Goal: Check status: Check status

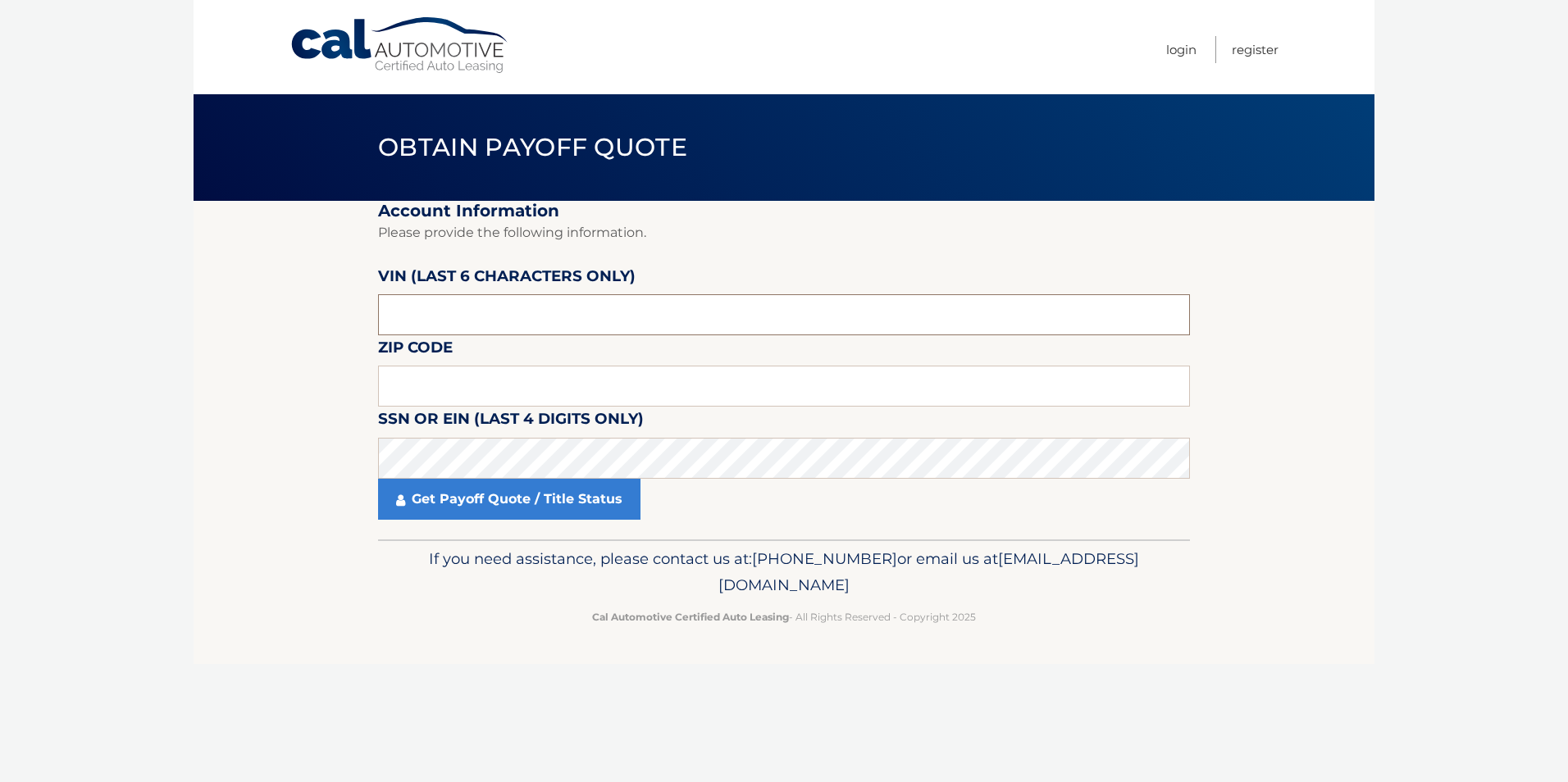
click at [457, 315] on input "text" at bounding box center [784, 315] width 812 height 41
click at [435, 311] on input "text" at bounding box center [784, 315] width 812 height 41
paste input "027603"
type input "027603"
click at [464, 391] on input "text" at bounding box center [784, 386] width 812 height 41
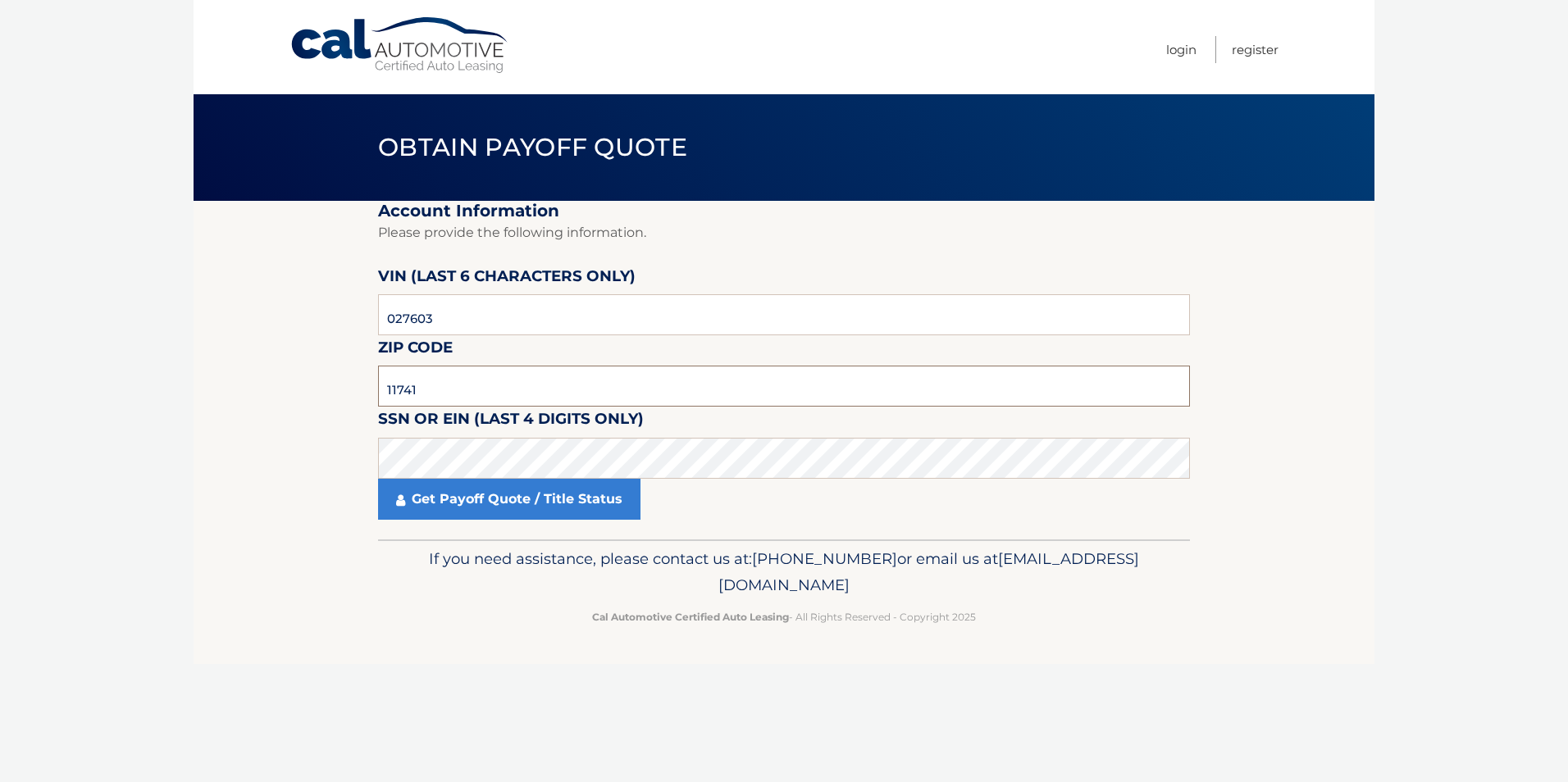
type input "11741"
click at [557, 496] on link "Get Payoff Quote / Title Status" at bounding box center [509, 499] width 263 height 41
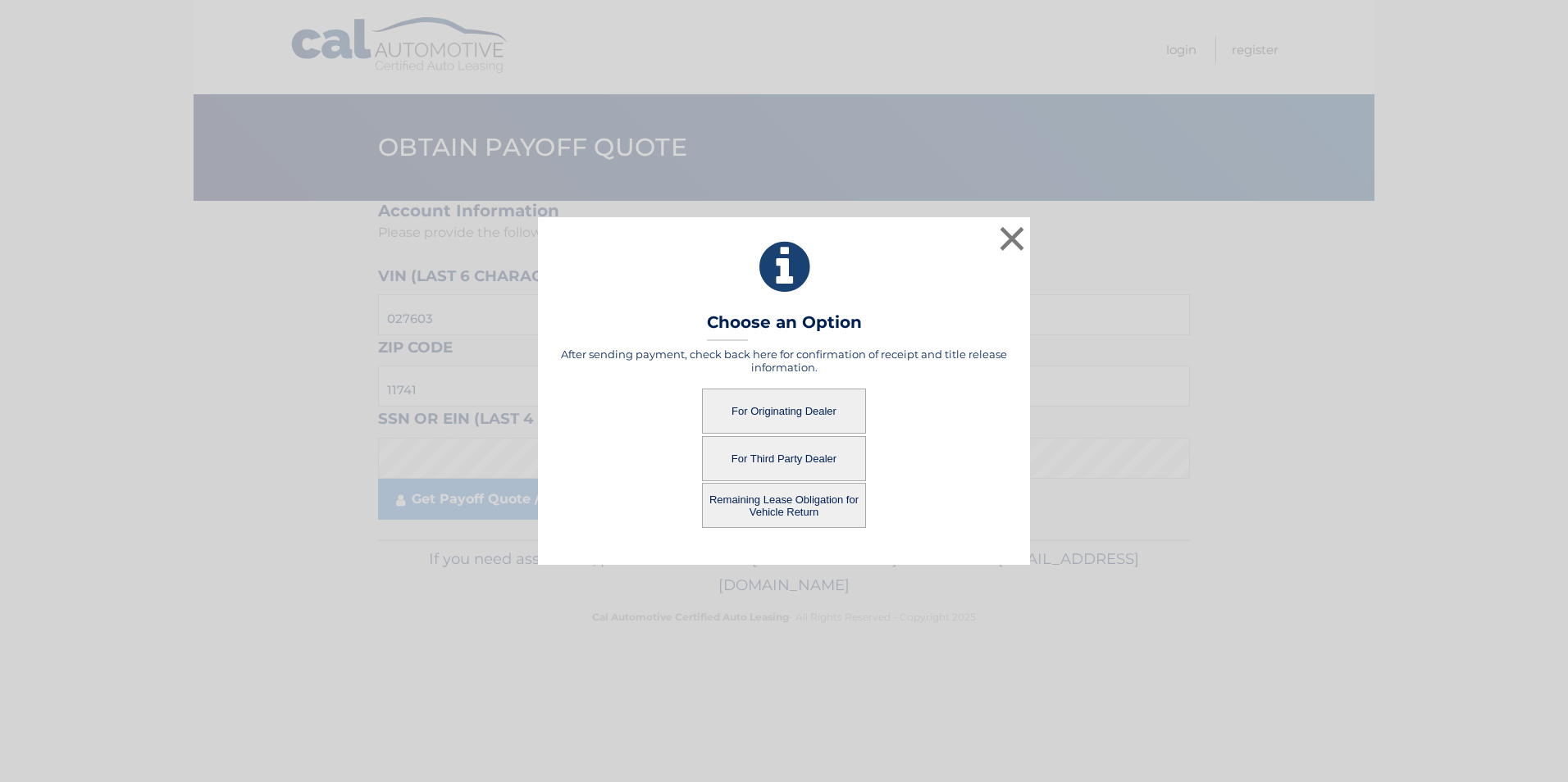
click at [773, 414] on button "For Originating Dealer" at bounding box center [784, 411] width 164 height 45
click at [771, 405] on button "For Originating Dealer" at bounding box center [784, 411] width 164 height 45
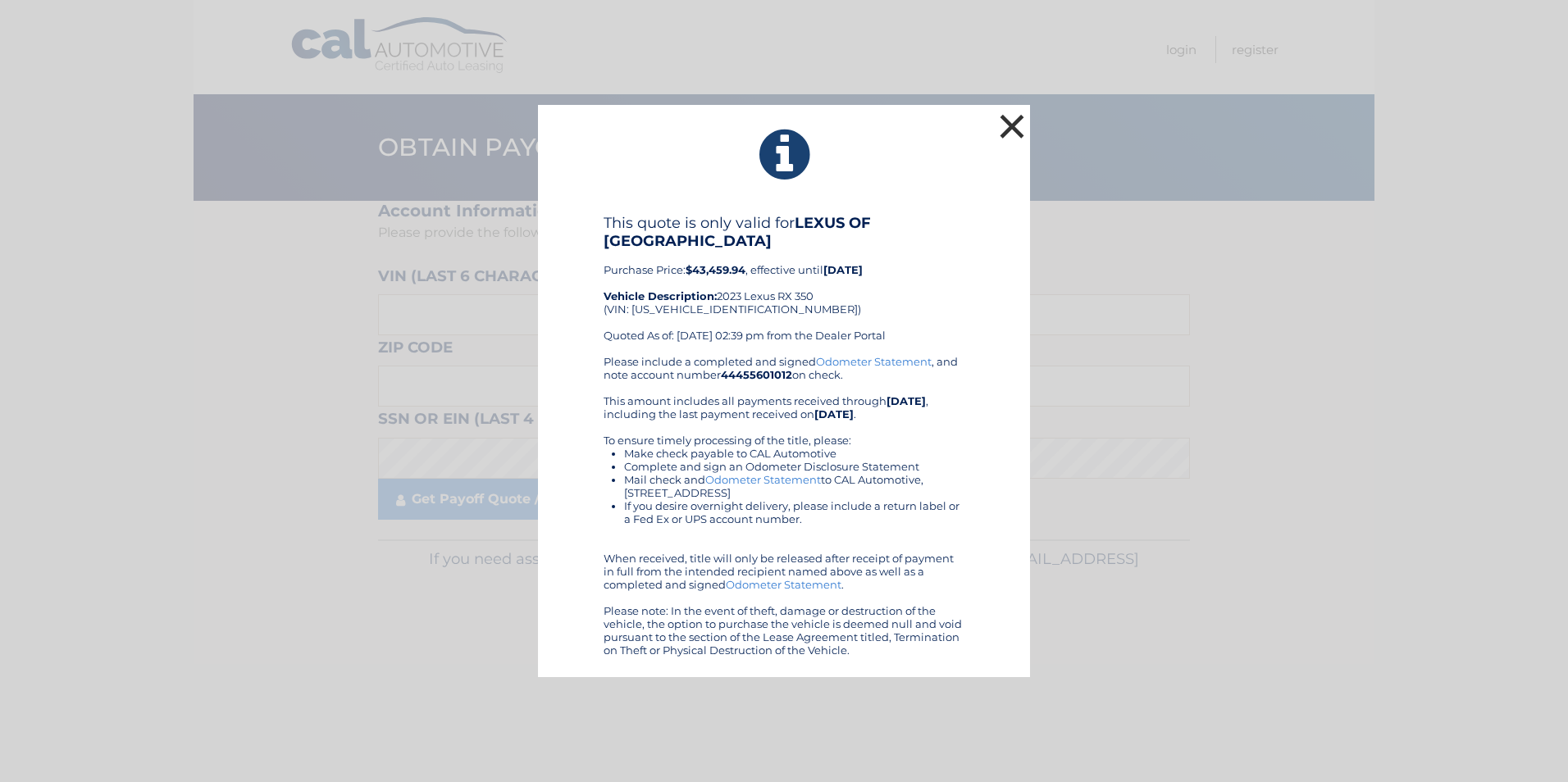
click at [1009, 125] on button "×" at bounding box center [1012, 126] width 33 height 33
